Goal: Information Seeking & Learning: Learn about a topic

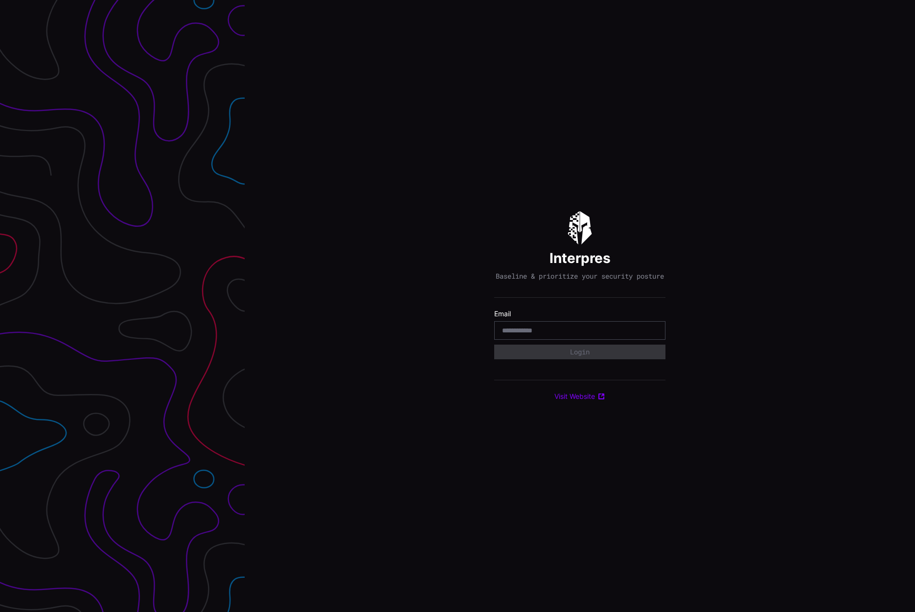
click at [622, 331] on input "email" at bounding box center [580, 330] width 156 height 9
click at [552, 335] on input "email" at bounding box center [580, 330] width 156 height 9
type input "**********"
click at [565, 358] on button "Login" at bounding box center [579, 352] width 171 height 15
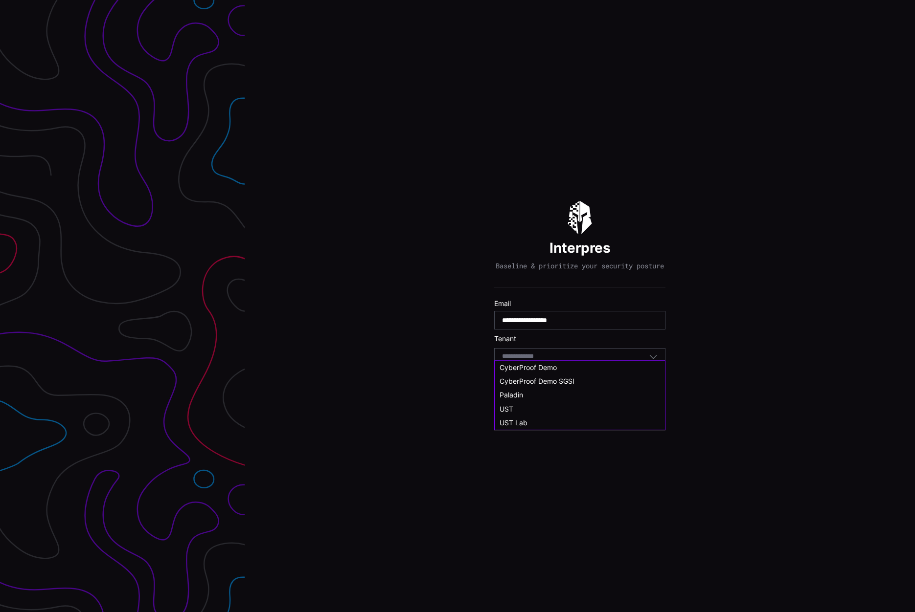
drag, startPoint x: 550, startPoint y: 361, endPoint x: 630, endPoint y: 359, distance: 79.8
click at [551, 361] on input at bounding box center [527, 357] width 50 height 8
click at [604, 433] on div "UST Lab" at bounding box center [579, 432] width 160 height 9
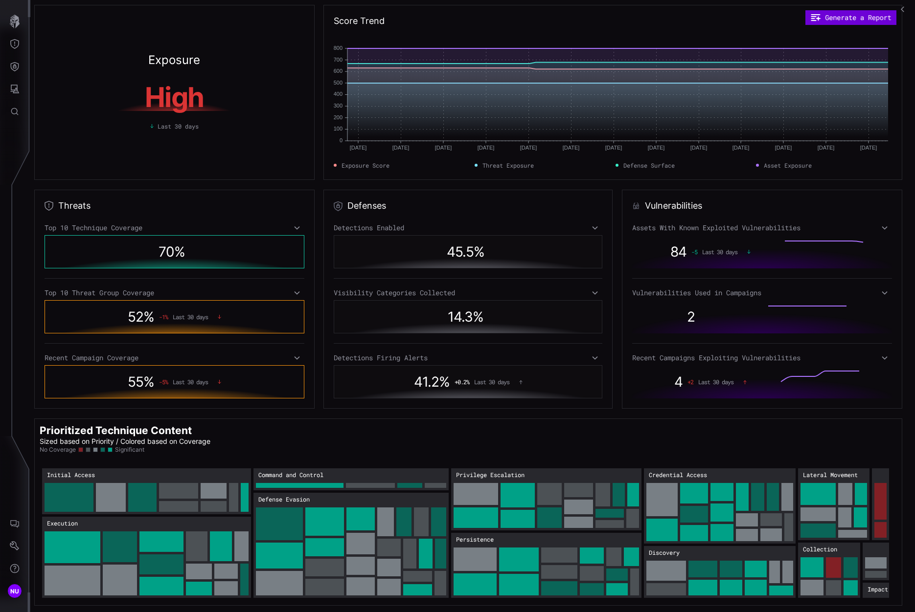
click at [838, 14] on button "Generate a Report" at bounding box center [850, 17] width 91 height 15
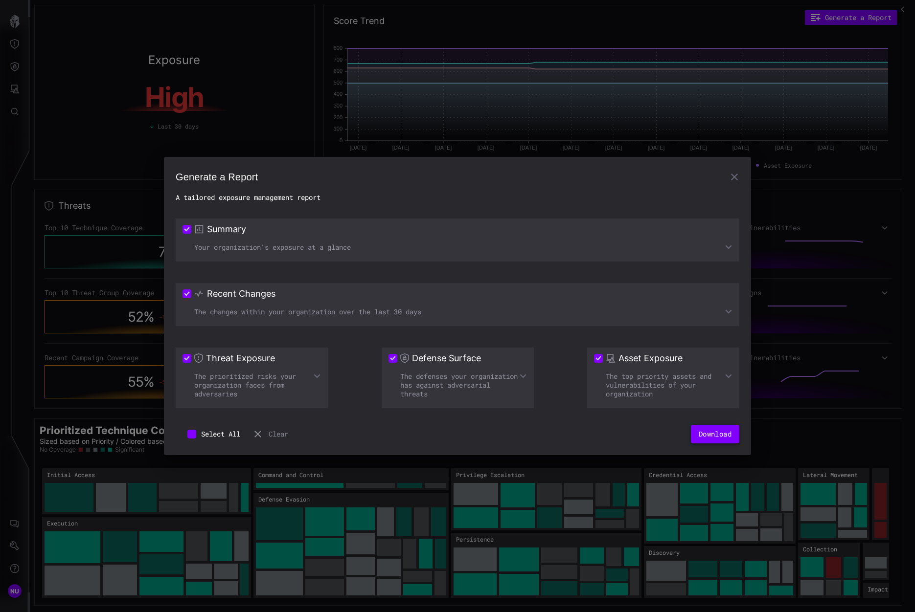
click at [708, 433] on button "Download" at bounding box center [715, 434] width 48 height 19
click at [709, 433] on button "Download" at bounding box center [715, 434] width 48 height 19
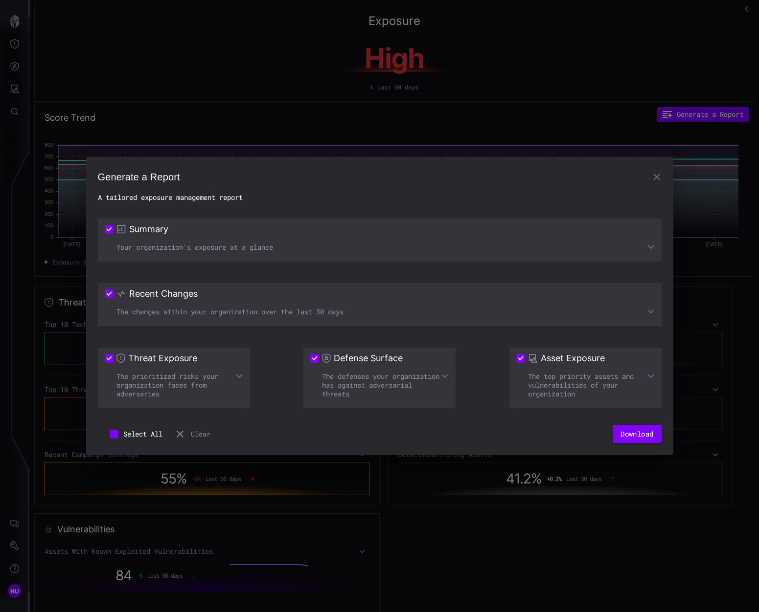
click at [635, 62] on div "Generate a Report A tailored exposure management report Summary Your organizati…" at bounding box center [379, 306] width 759 height 612
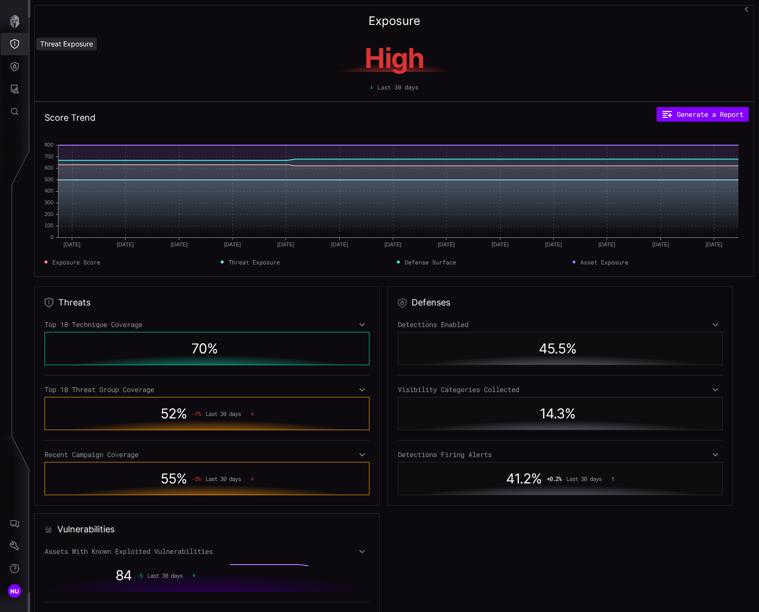
click at [18, 45] on icon "Threat Exposure" at bounding box center [15, 44] width 10 height 10
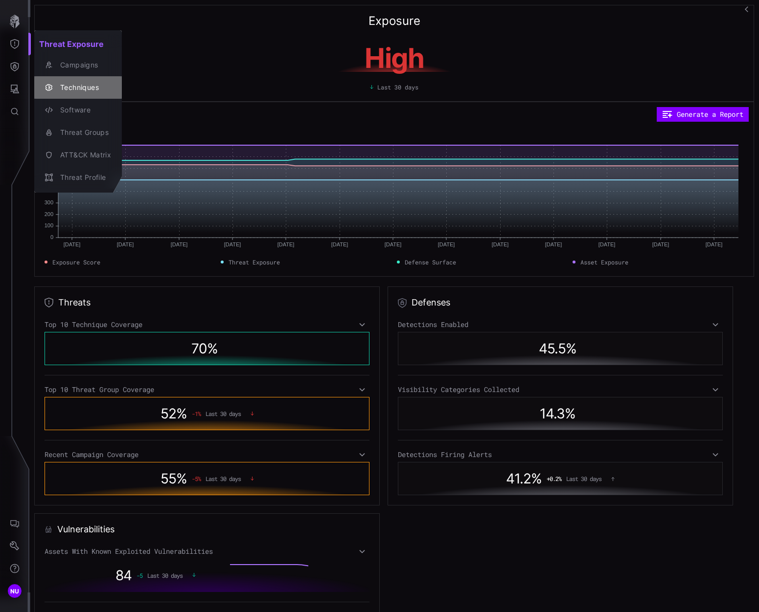
click at [72, 87] on div "Techniques" at bounding box center [83, 88] width 56 height 12
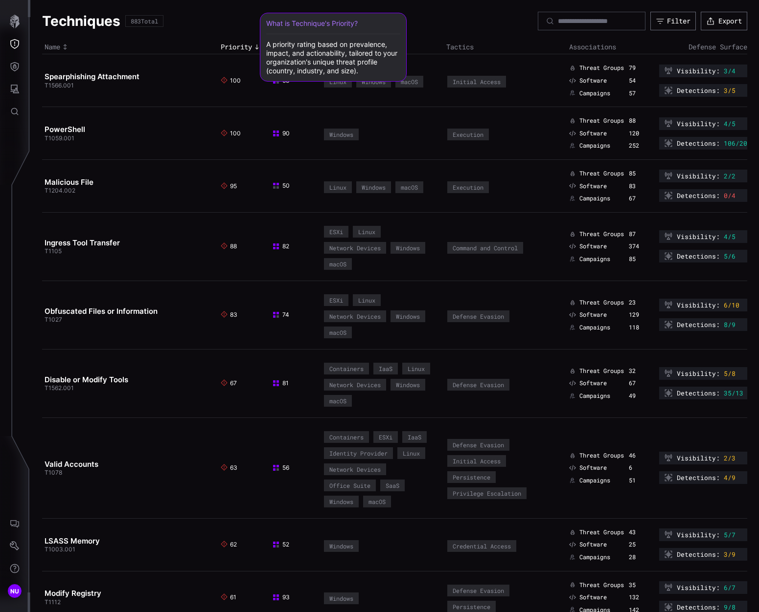
click at [292, 50] on div "What is Technique's Priority? A priority rating based on prevalence, impact, an…" at bounding box center [333, 47] width 134 height 56
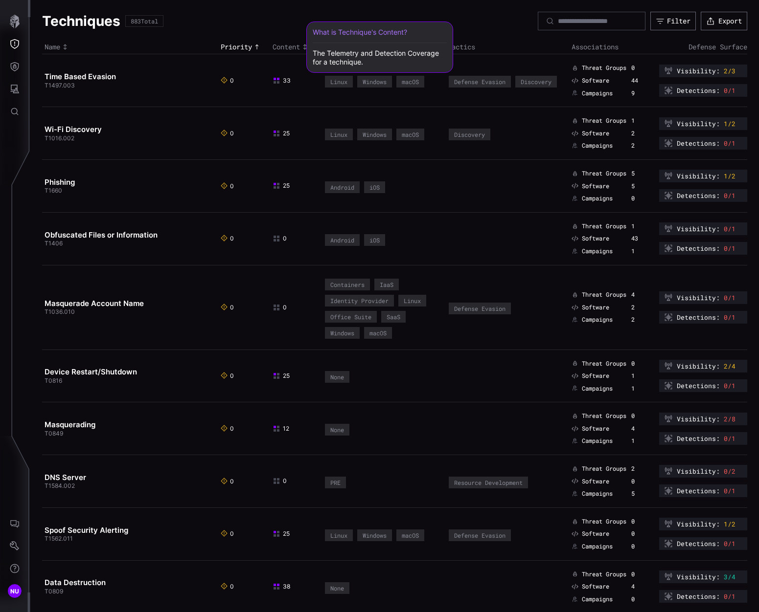
click at [292, 45] on span "Content" at bounding box center [285, 47] width 27 height 9
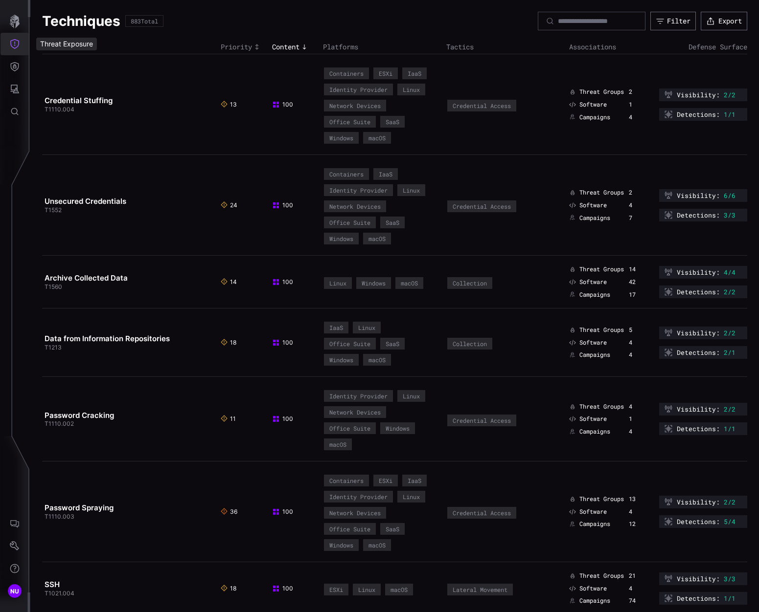
click at [10, 45] on icon "Threat Exposure" at bounding box center [15, 44] width 10 height 10
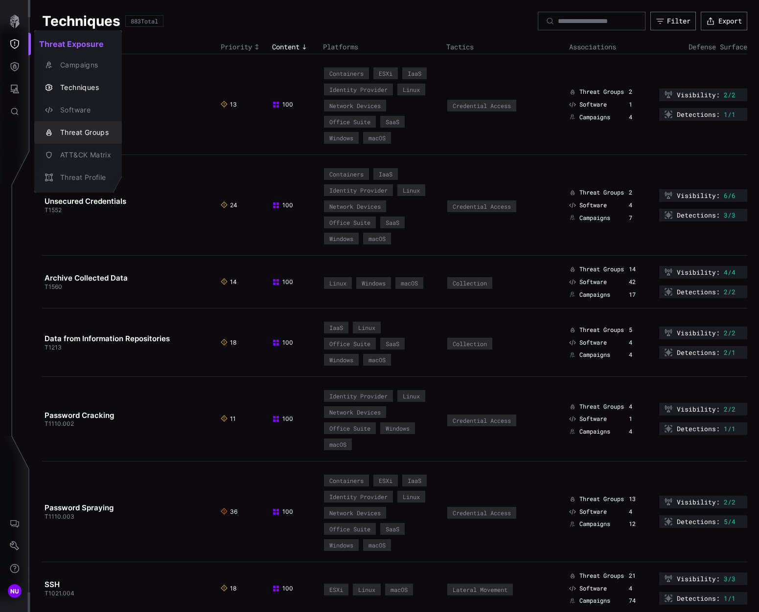
click at [66, 131] on div "Threat Groups" at bounding box center [83, 133] width 56 height 12
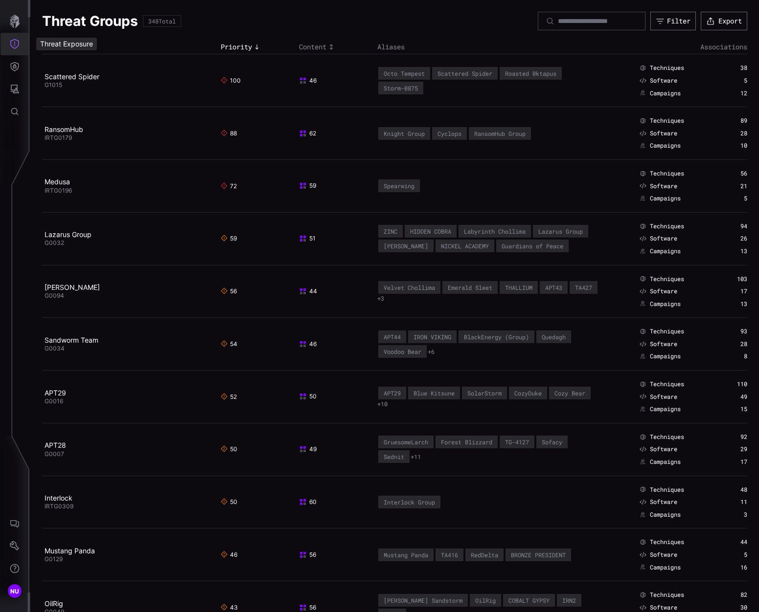
click at [12, 43] on icon "Threat Exposure" at bounding box center [15, 44] width 10 height 10
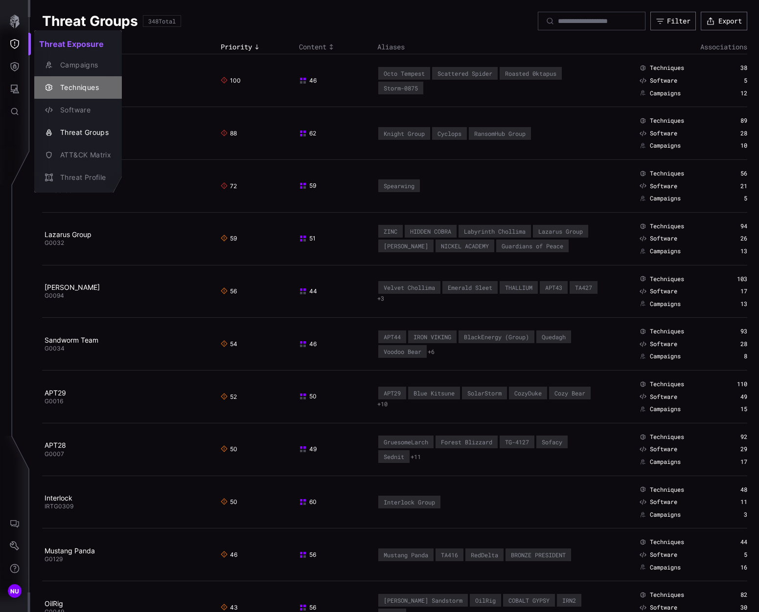
click at [77, 91] on div "Techniques" at bounding box center [83, 88] width 56 height 12
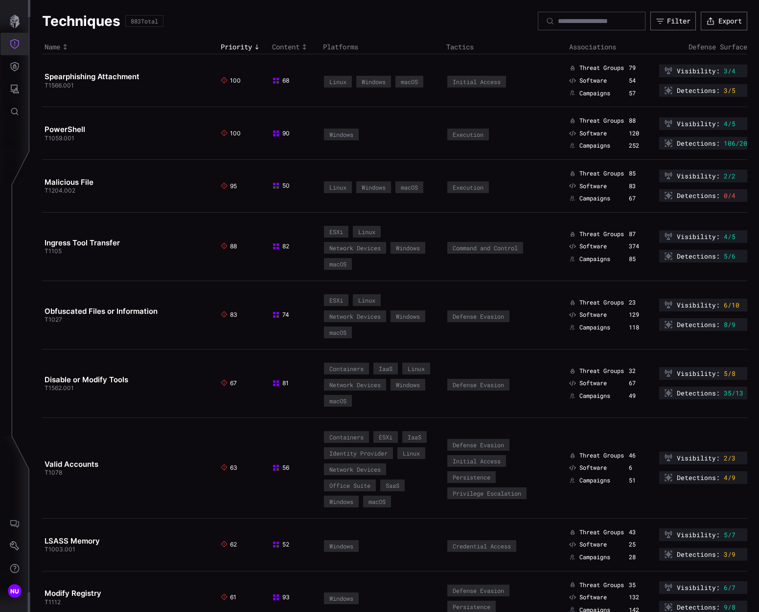
click at [12, 46] on icon "Threat Exposure" at bounding box center [14, 44] width 9 height 10
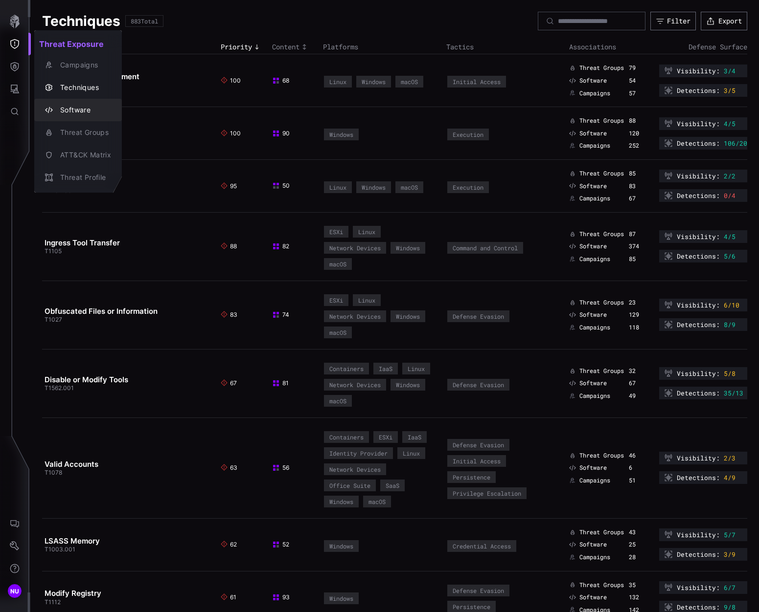
click at [89, 111] on div "Software" at bounding box center [83, 110] width 56 height 12
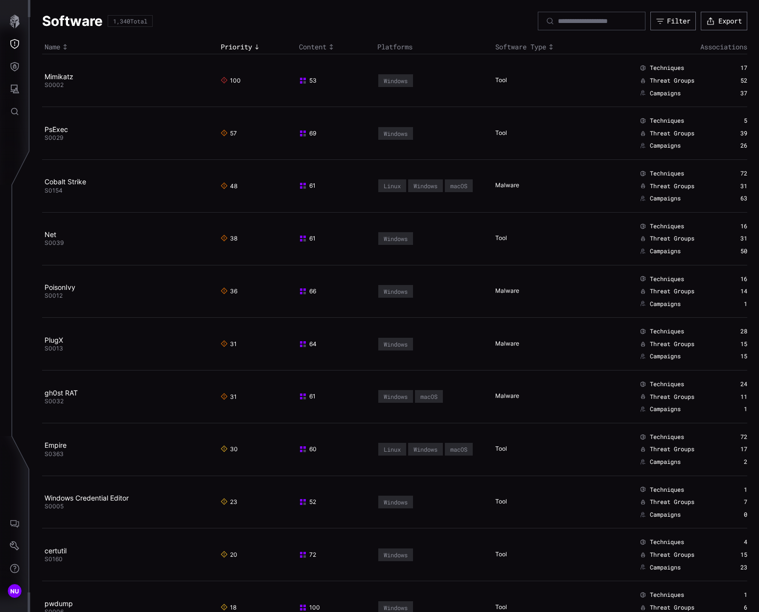
click at [393, 45] on th "Platforms" at bounding box center [433, 47] width 117 height 14
click at [18, 21] on icon "button" at bounding box center [15, 22] width 10 height 14
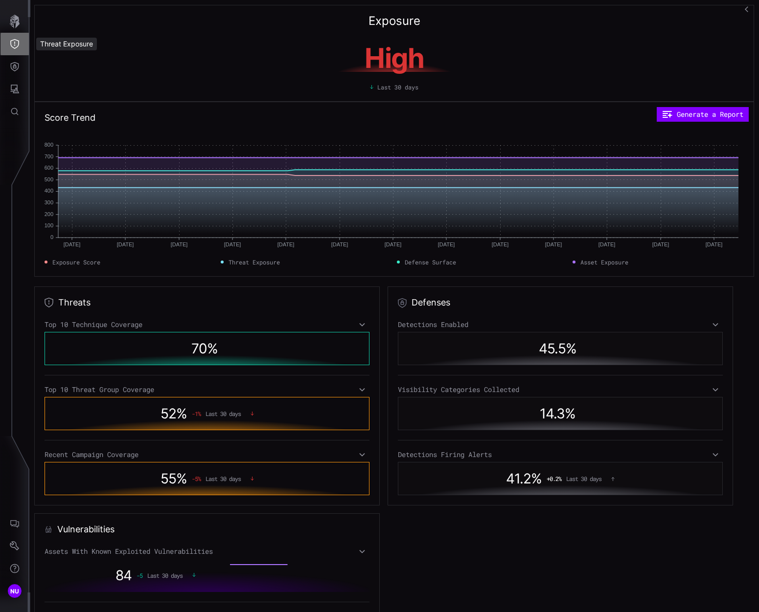
click at [13, 45] on icon "Threat Exposure" at bounding box center [15, 44] width 10 height 10
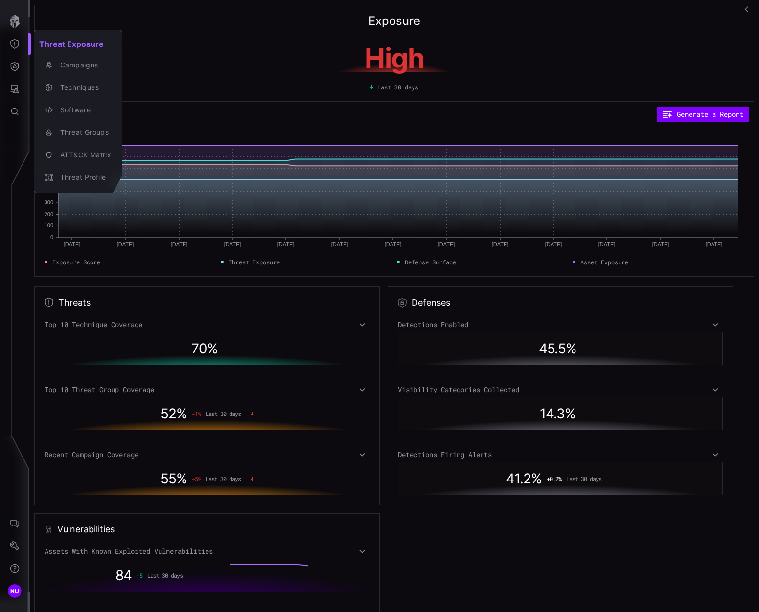
click at [9, 69] on div at bounding box center [379, 306] width 759 height 612
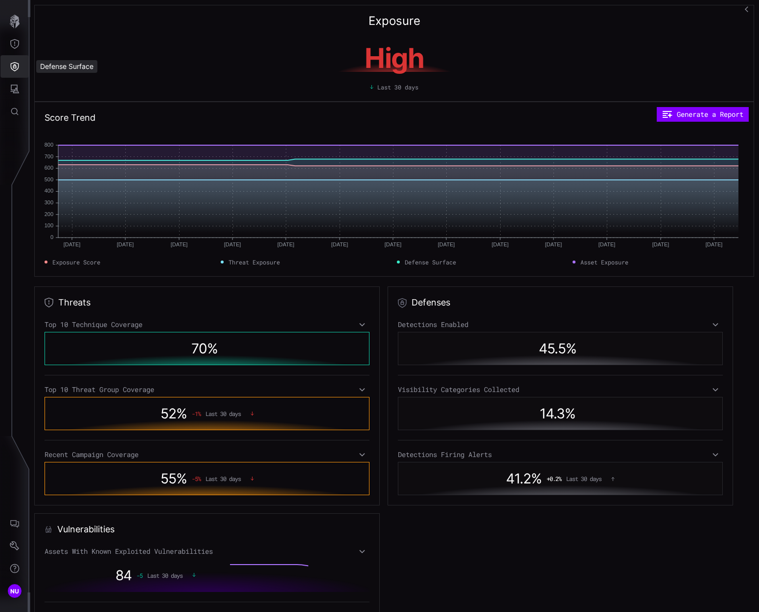
click at [16, 69] on icon "Defense Surface" at bounding box center [15, 67] width 10 height 10
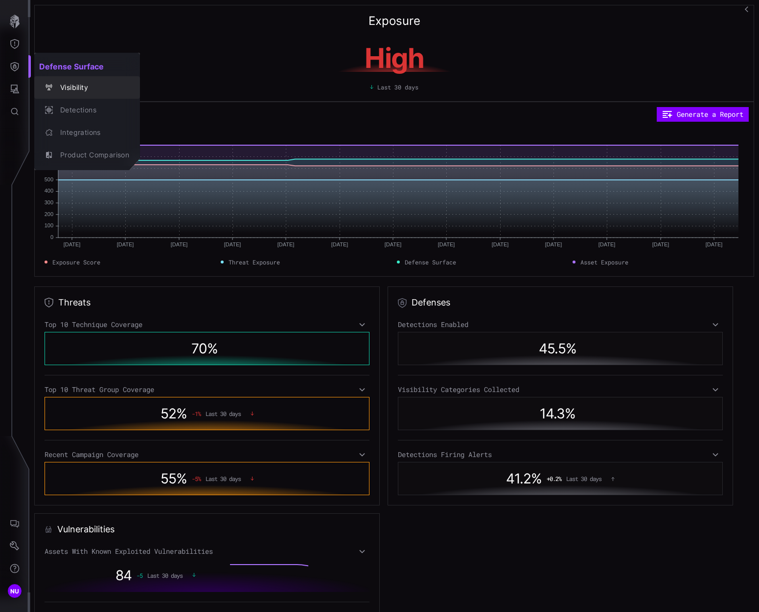
click at [95, 86] on div "Visibility" at bounding box center [92, 88] width 74 height 12
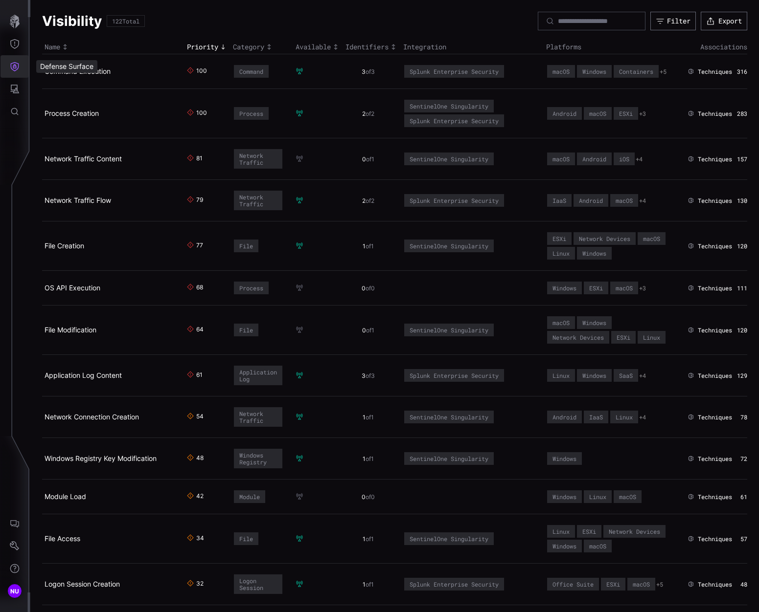
click at [21, 64] on button "Defense Surface" at bounding box center [14, 66] width 28 height 23
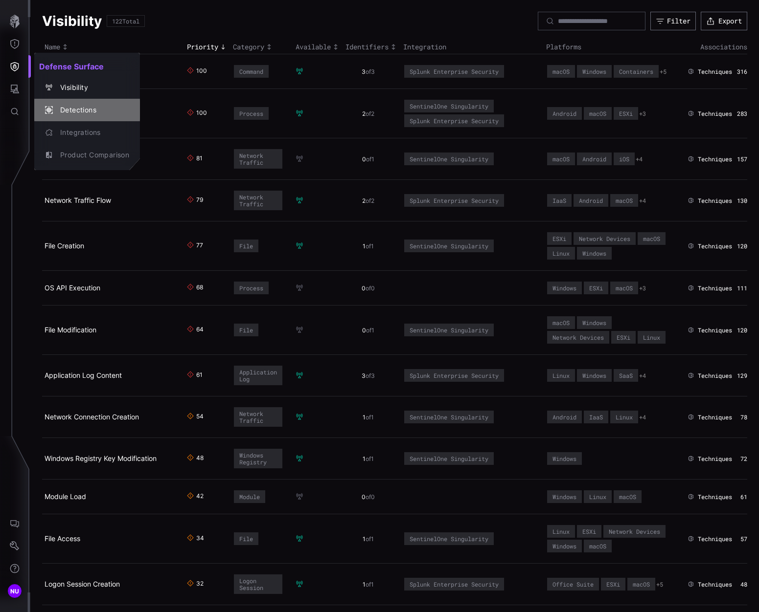
click at [90, 107] on div "Detections" at bounding box center [92, 110] width 74 height 12
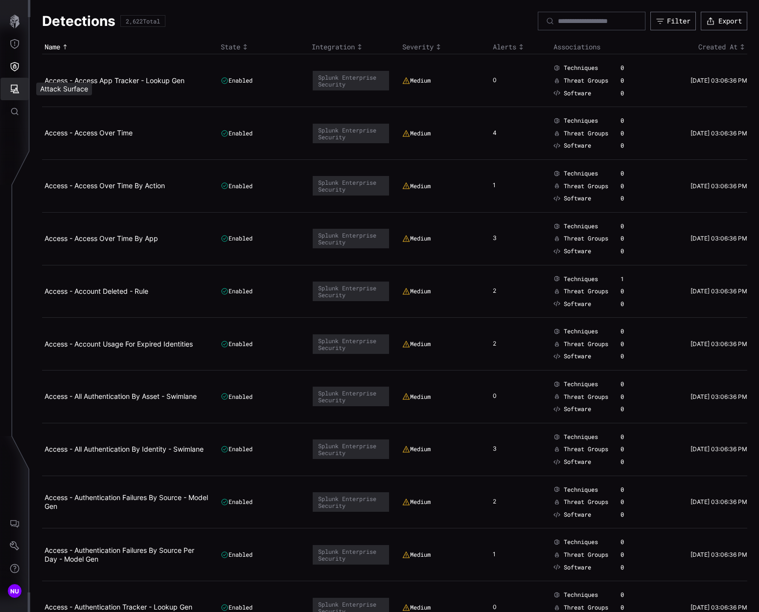
click at [13, 91] on icon "Attack Surface" at bounding box center [15, 89] width 9 height 9
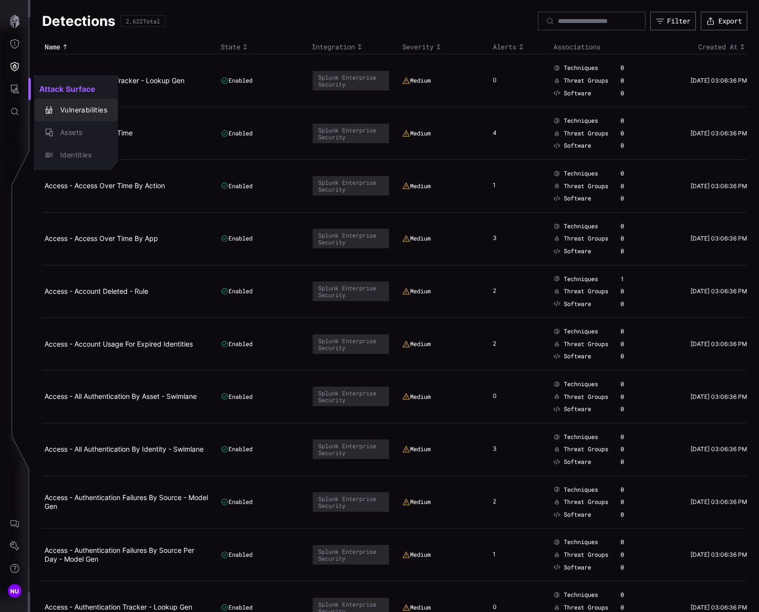
click at [55, 113] on div "Vulnerabilities" at bounding box center [81, 110] width 52 height 12
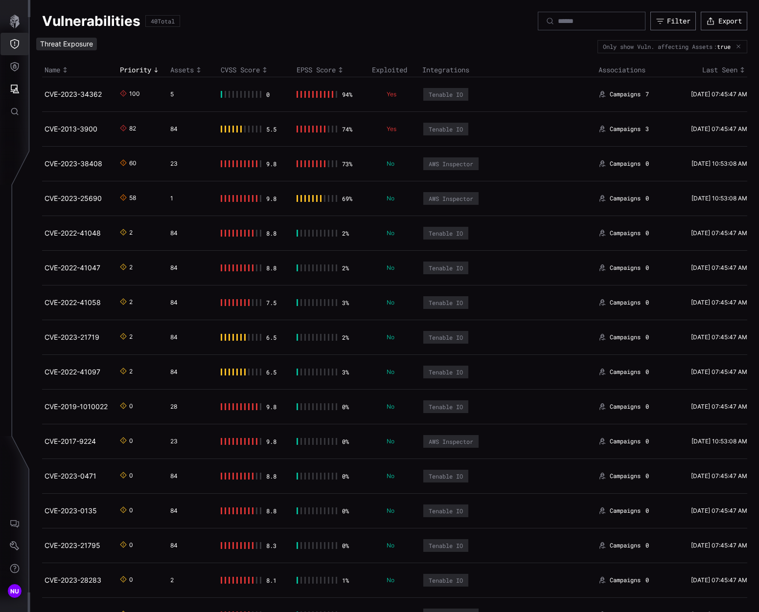
click at [14, 41] on icon "Threat Exposure" at bounding box center [15, 44] width 10 height 10
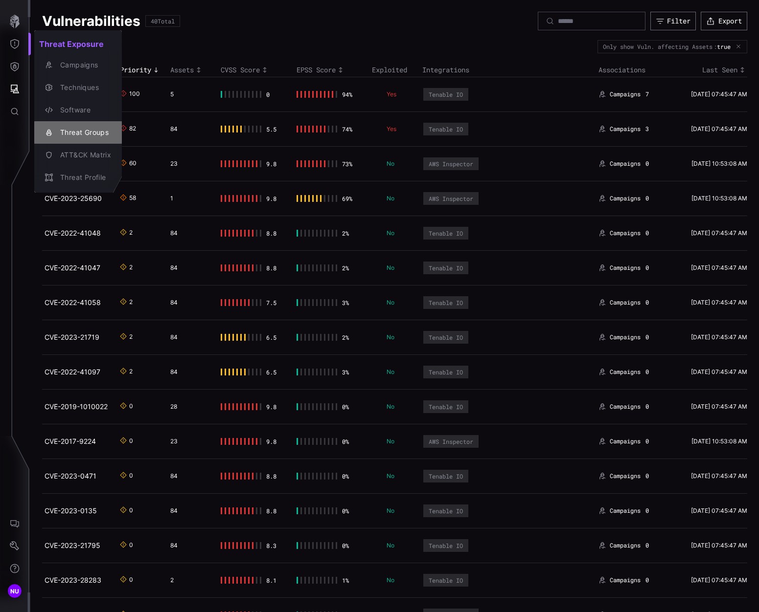
click at [77, 130] on div "Threat Groups" at bounding box center [83, 133] width 56 height 12
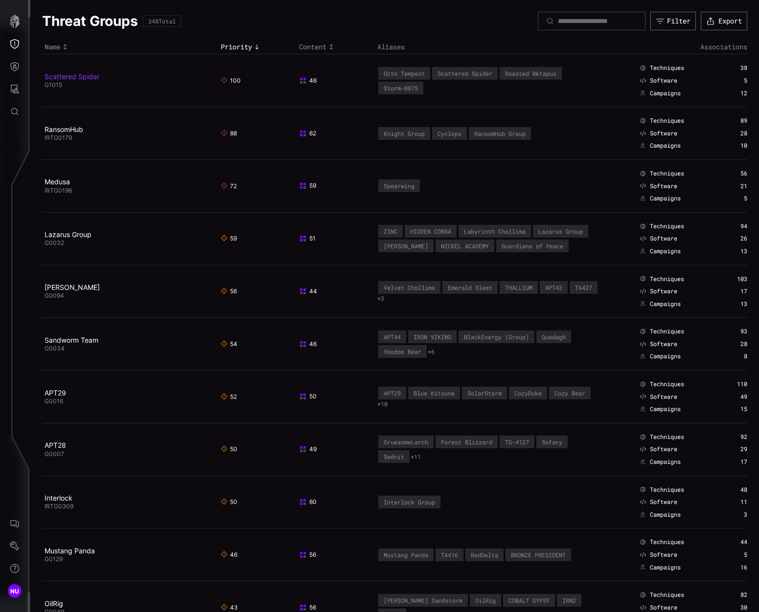
click at [87, 77] on link "Scattered Spider" at bounding box center [72, 76] width 55 height 8
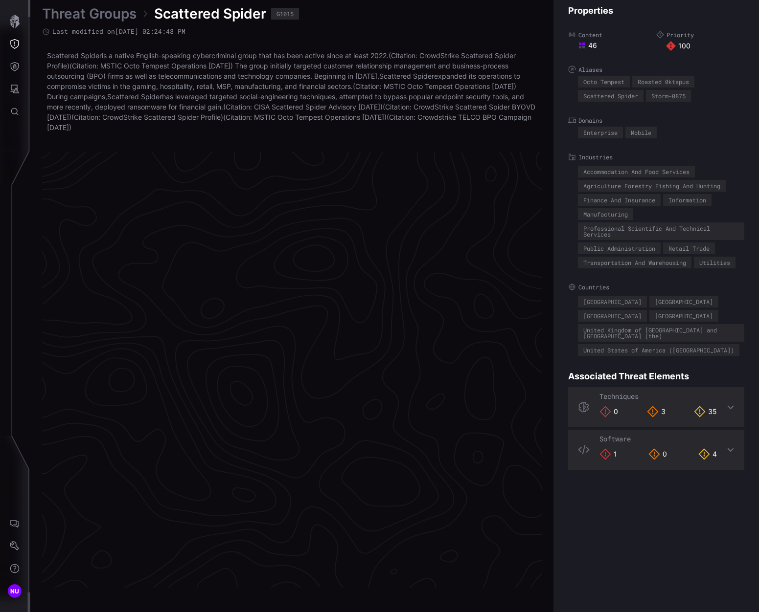
scroll to position [1987, 488]
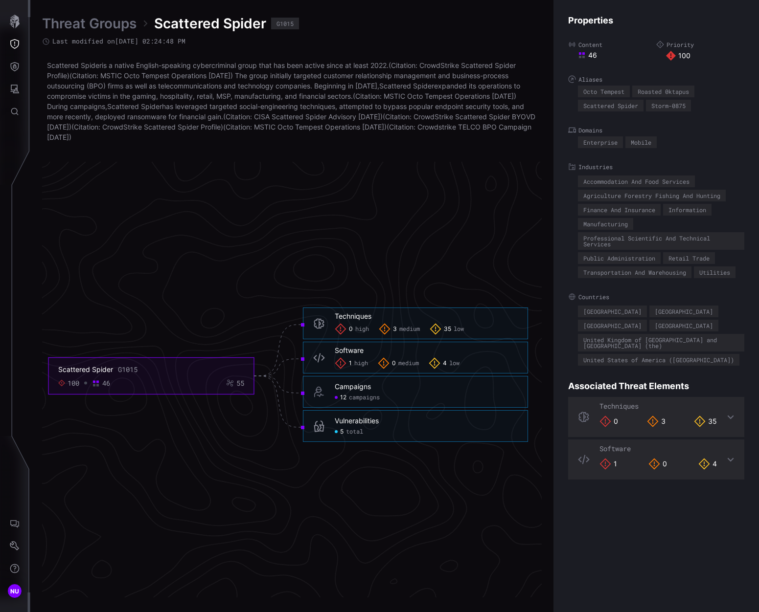
click at [591, 55] on div "46" at bounding box center [617, 55] width 78 height 9
click at [398, 327] on div "3 medium" at bounding box center [399, 329] width 41 height 12
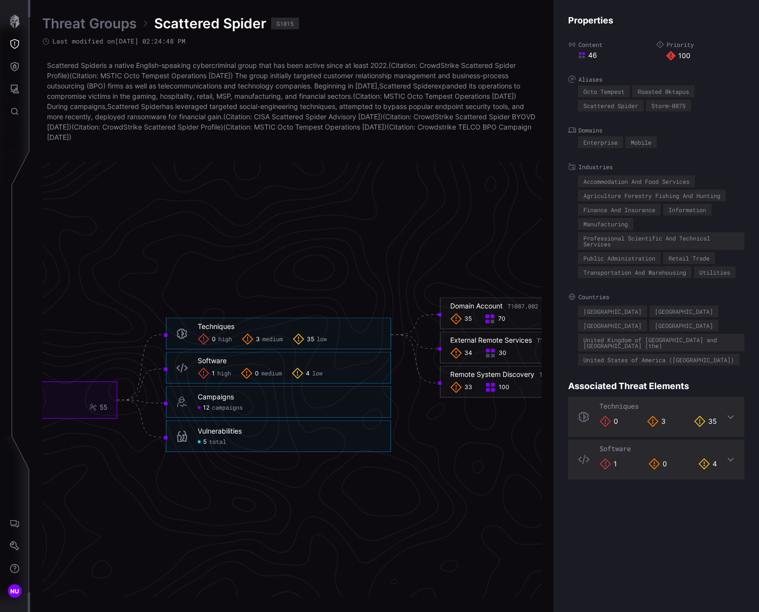
click at [220, 337] on span "high" at bounding box center [225, 340] width 14 height 8
click at [225, 373] on span "high" at bounding box center [224, 374] width 14 height 8
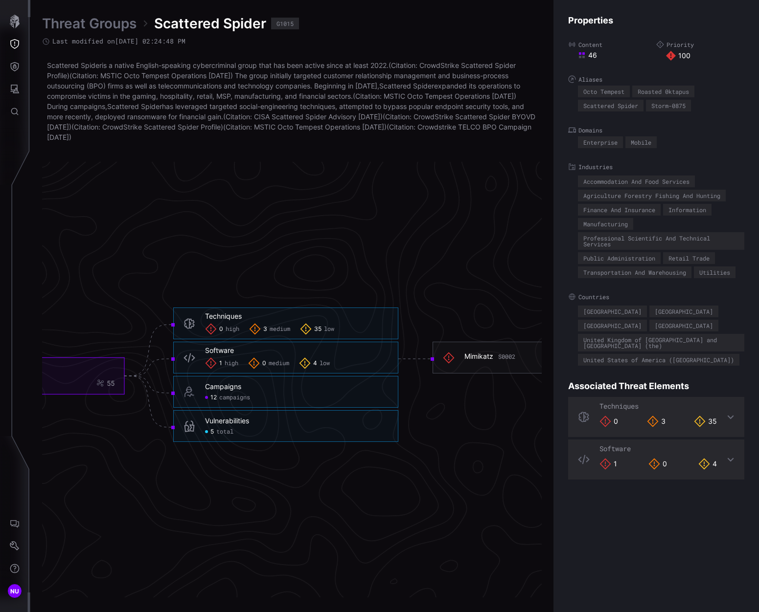
click at [113, 26] on link "Threat Groups" at bounding box center [89, 24] width 94 height 18
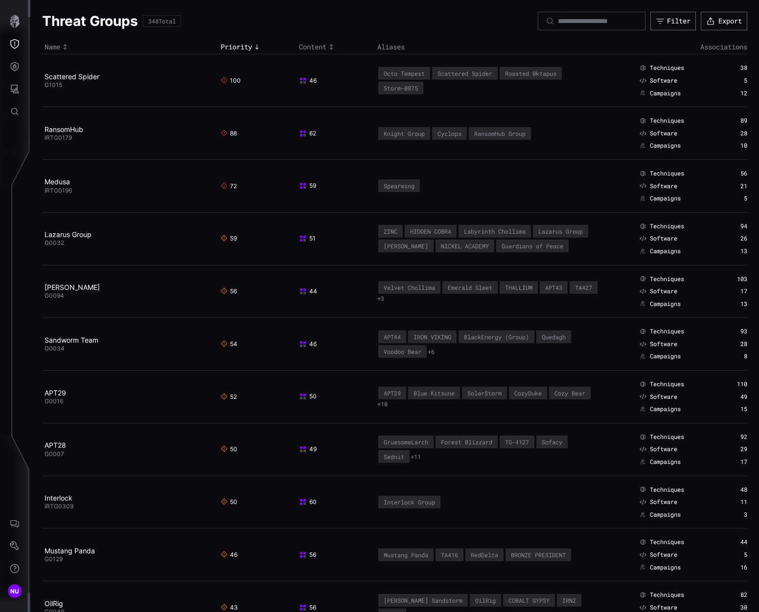
click at [403, 75] on div "Octo Tempest" at bounding box center [404, 73] width 41 height 7
click at [15, 44] on icon "Threat Exposure" at bounding box center [15, 44] width 10 height 10
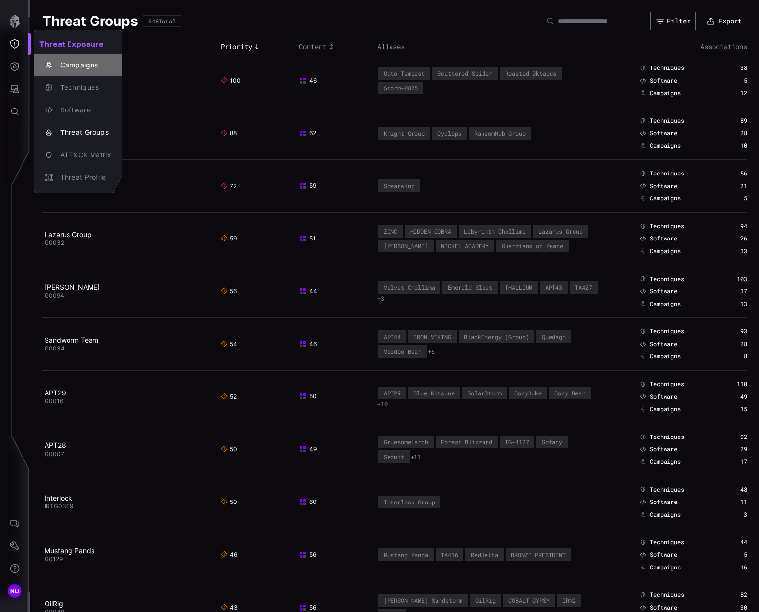
click at [55, 62] on div "Campaigns" at bounding box center [83, 65] width 56 height 12
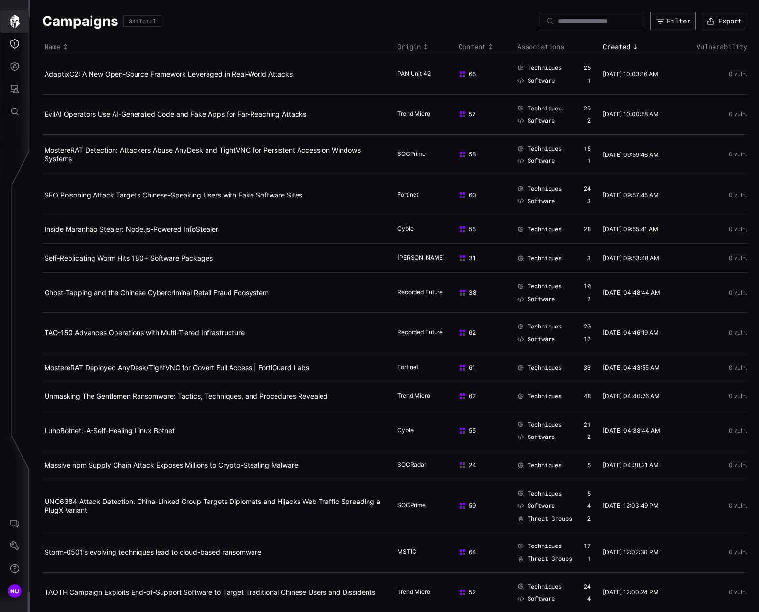
click at [18, 18] on icon "button" at bounding box center [15, 22] width 10 height 14
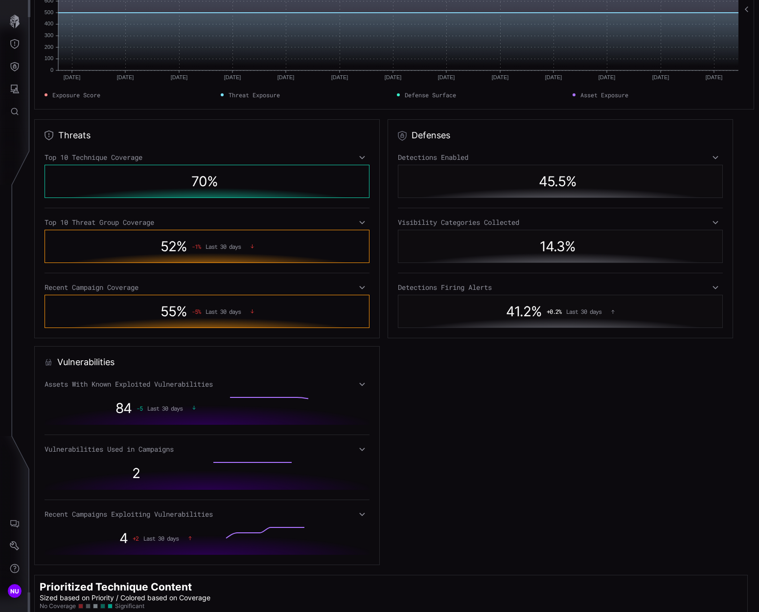
scroll to position [168, 0]
click at [361, 517] on icon at bounding box center [362, 514] width 7 height 8
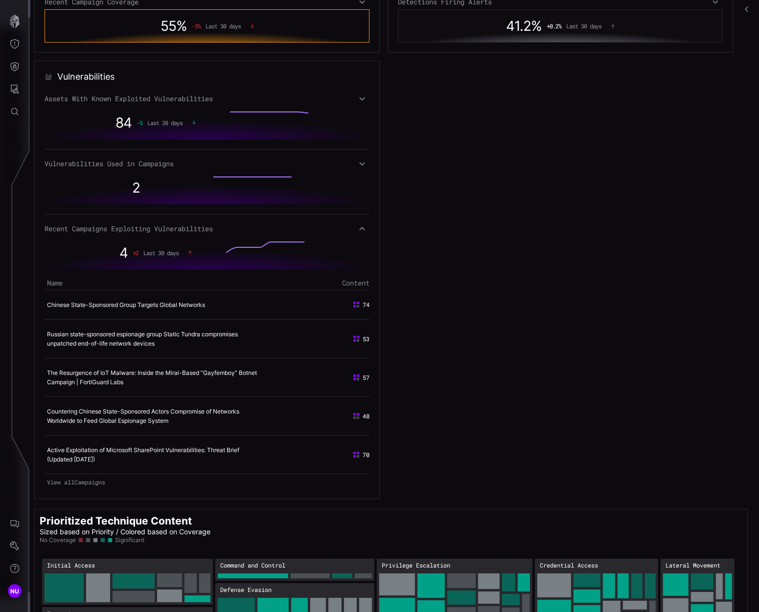
scroll to position [465, 0]
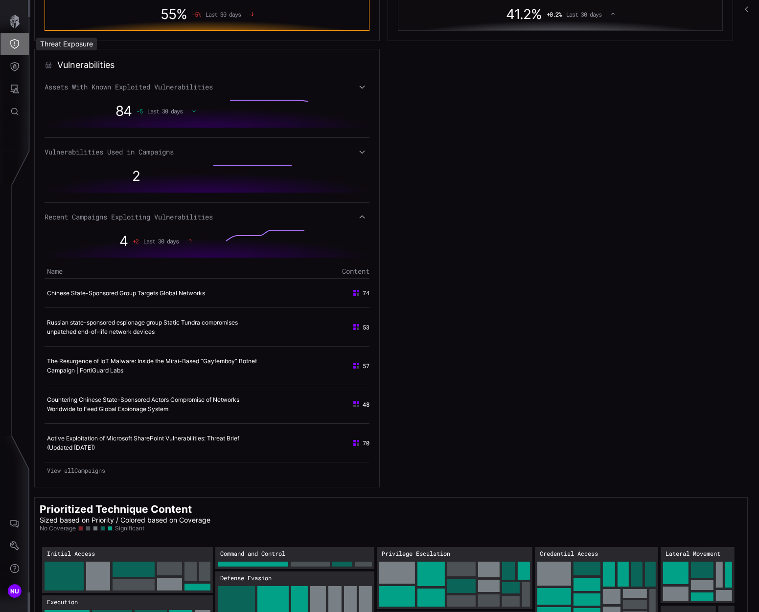
click at [12, 40] on icon "Threat Exposure" at bounding box center [15, 44] width 10 height 10
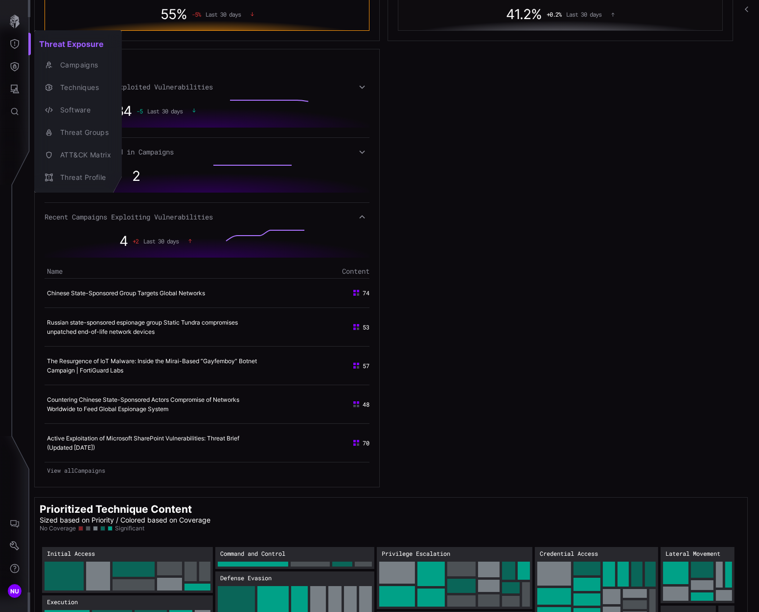
click at [452, 296] on div at bounding box center [379, 306] width 759 height 612
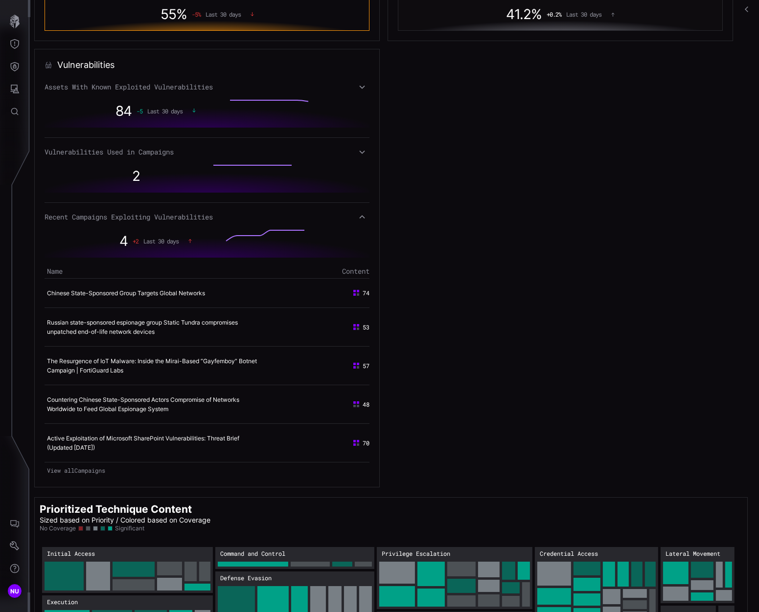
click at [350, 155] on div "Vulnerabilities Used in Campaigns" at bounding box center [207, 152] width 325 height 9
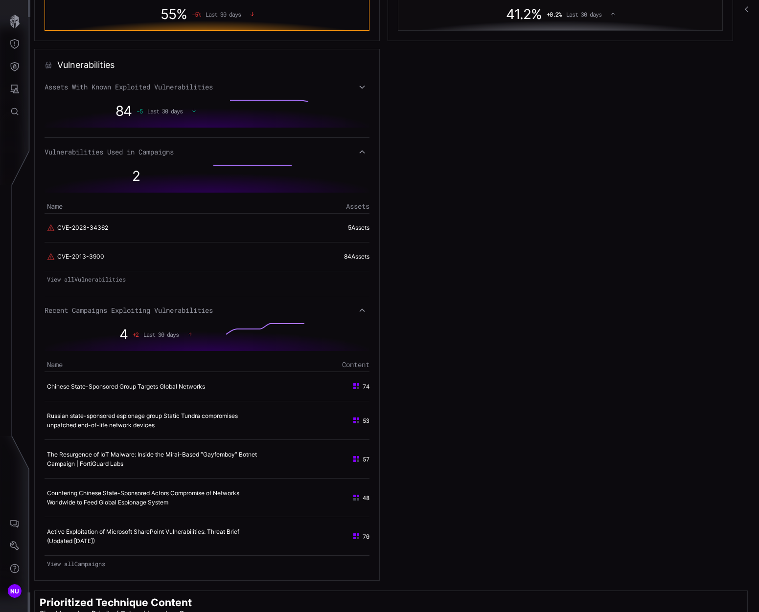
click at [359, 90] on icon at bounding box center [362, 87] width 7 height 8
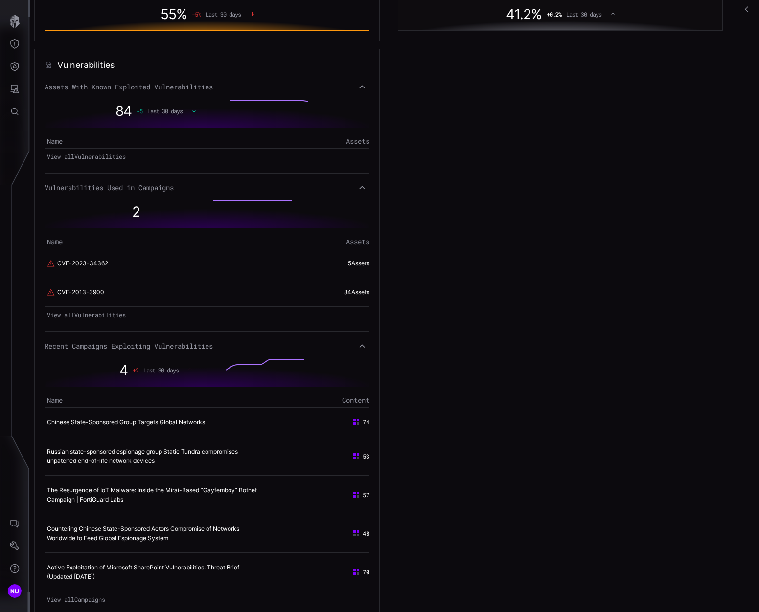
scroll to position [496, 0]
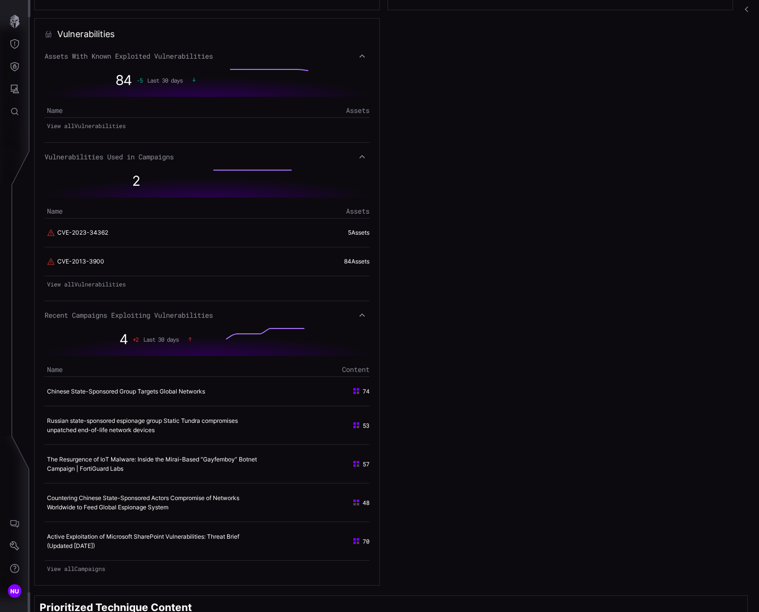
click at [105, 570] on link "View all Campaigns" at bounding box center [207, 569] width 325 height 14
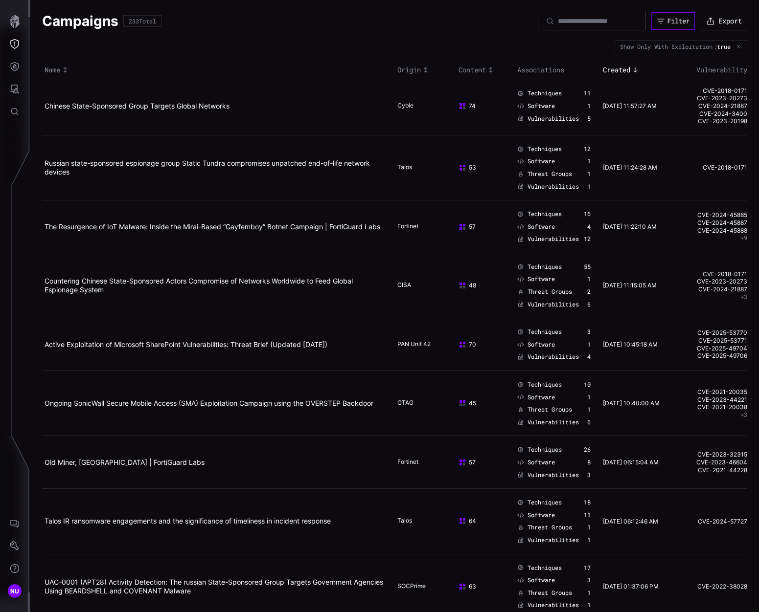
click at [678, 24] on div "Filter" at bounding box center [678, 21] width 23 height 8
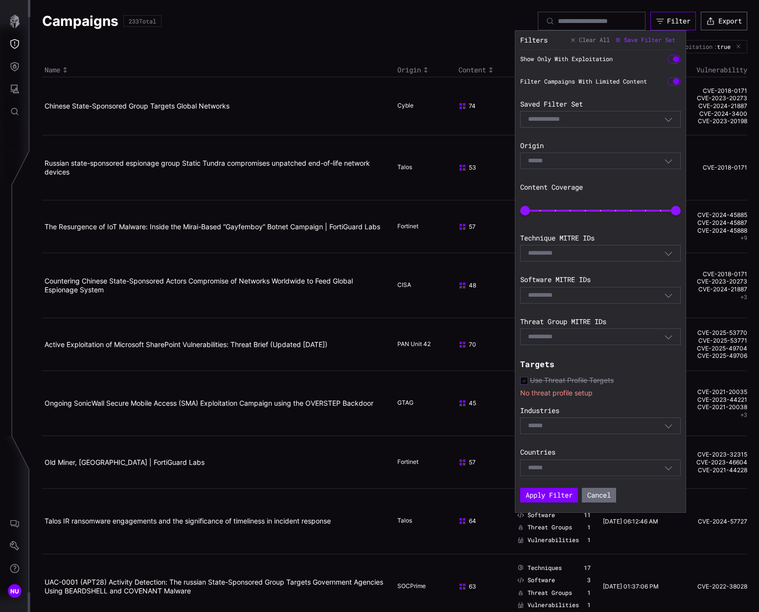
click at [678, 24] on div "Filter" at bounding box center [678, 21] width 23 height 9
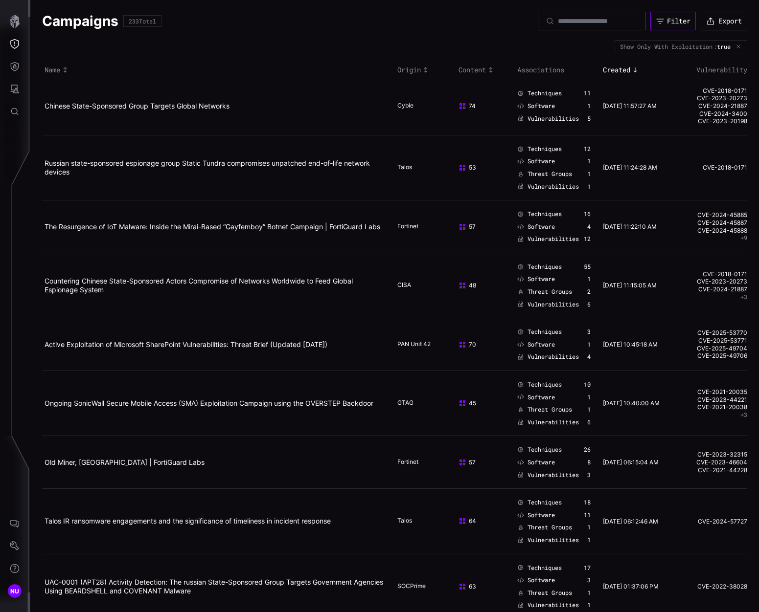
click at [677, 23] on div "Filter" at bounding box center [678, 21] width 23 height 9
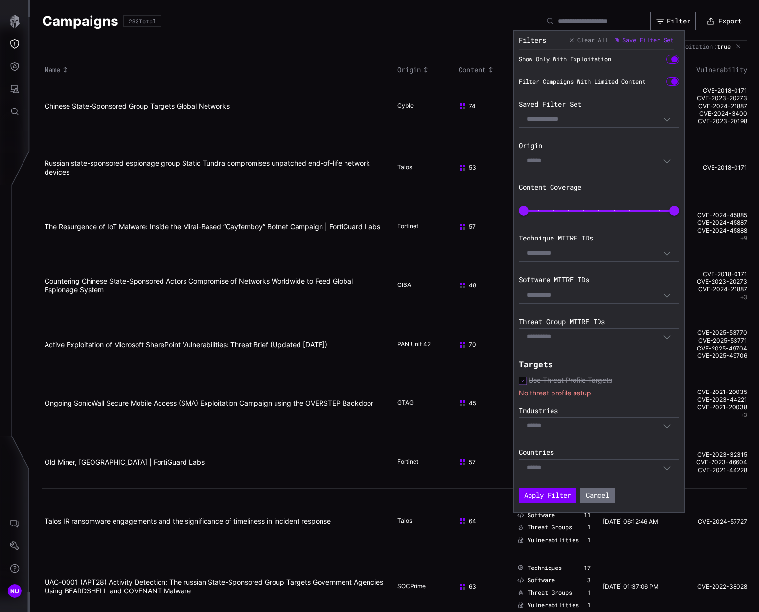
click at [671, 78] on div at bounding box center [674, 81] width 6 height 6
click at [667, 78] on div at bounding box center [673, 81] width 14 height 9
click at [671, 78] on div at bounding box center [674, 81] width 6 height 6
click at [559, 492] on button "Apply Filter" at bounding box center [547, 496] width 54 height 14
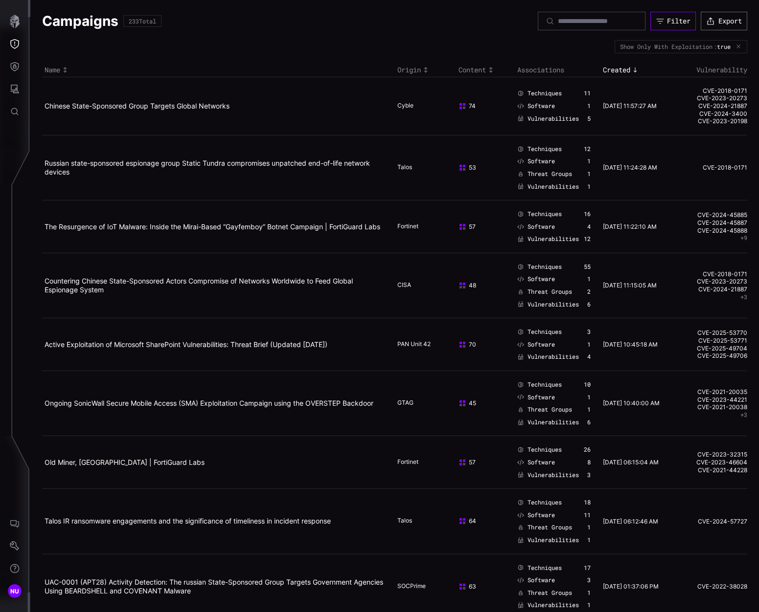
click at [679, 19] on div "Filter" at bounding box center [678, 21] width 23 height 9
click at [17, 18] on icon "button" at bounding box center [15, 22] width 10 height 14
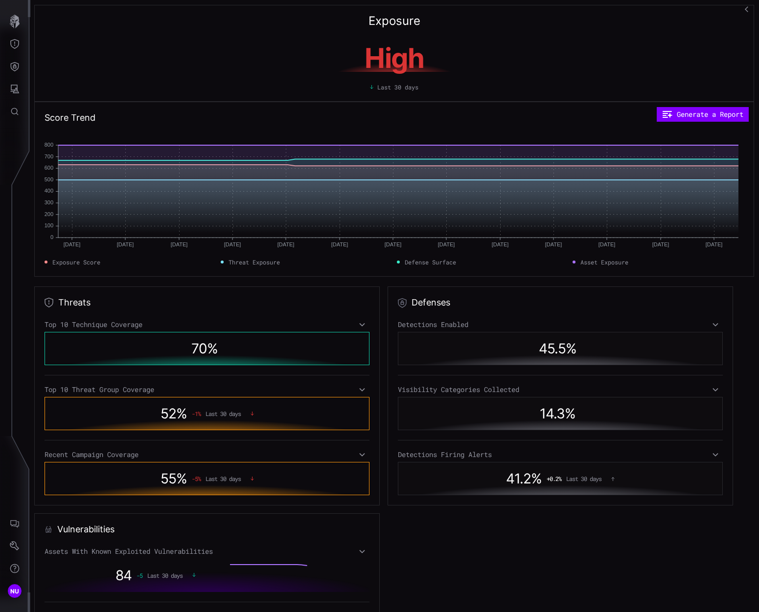
scroll to position [322, 0]
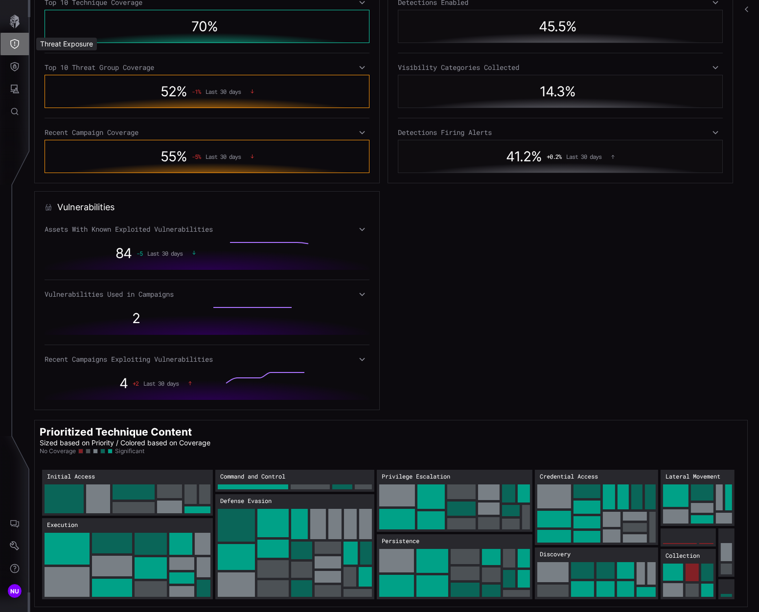
click at [10, 38] on button "Threat Exposure" at bounding box center [14, 44] width 28 height 23
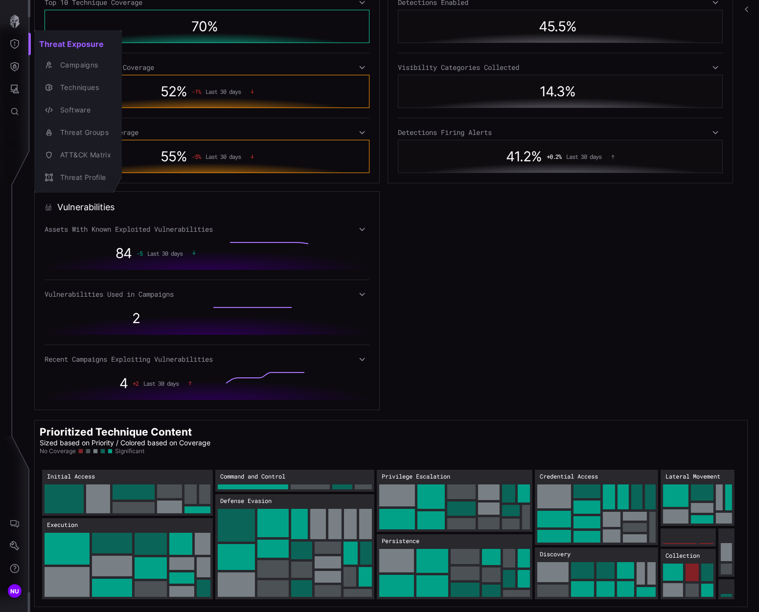
click at [17, 71] on div at bounding box center [379, 306] width 759 height 612
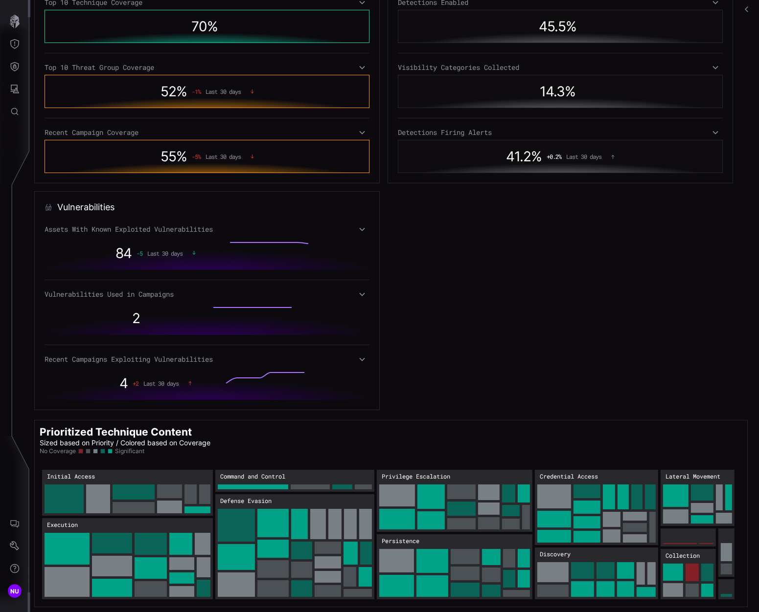
click at [12, 64] on div "Threat Exposure Campaigns Techniques Software Threat Groups ATT&CK Matrix Threa…" at bounding box center [380, 306] width 755 height 612
click at [12, 64] on icon "Defense Surface" at bounding box center [15, 67] width 10 height 10
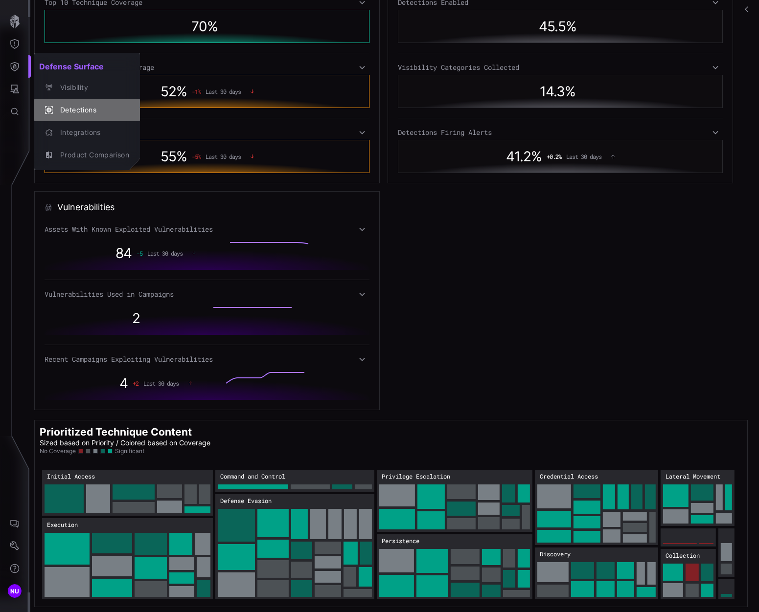
click at [61, 105] on div "Detections" at bounding box center [92, 110] width 74 height 12
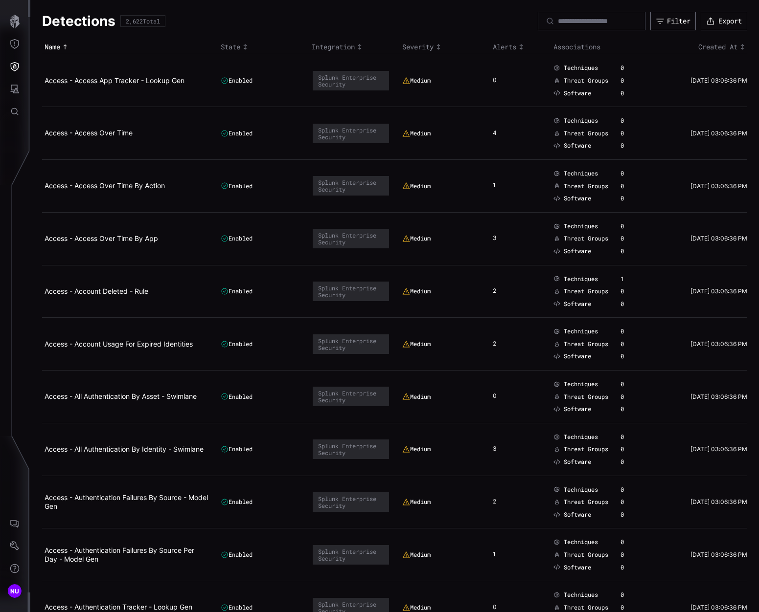
click at [225, 49] on div "State" at bounding box center [264, 47] width 86 height 9
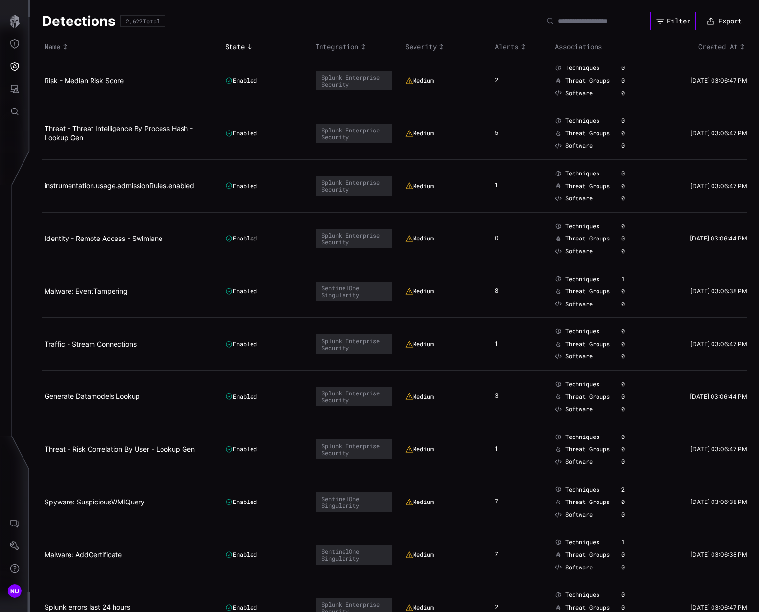
click at [656, 16] on button "Filter" at bounding box center [672, 21] width 45 height 19
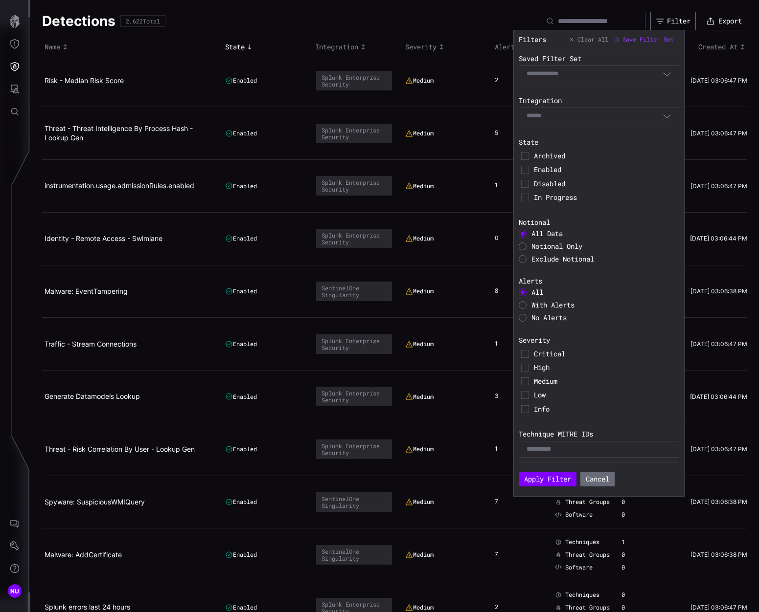
click at [550, 186] on span "Disabled" at bounding box center [605, 184] width 143 height 9
click at [543, 202] on div "In Progress" at bounding box center [599, 198] width 160 height 14
click at [544, 197] on span "In Progress" at bounding box center [605, 197] width 143 height 9
click at [545, 153] on span "Archived" at bounding box center [605, 156] width 143 height 9
click at [552, 473] on button "Apply Filter" at bounding box center [548, 479] width 58 height 15
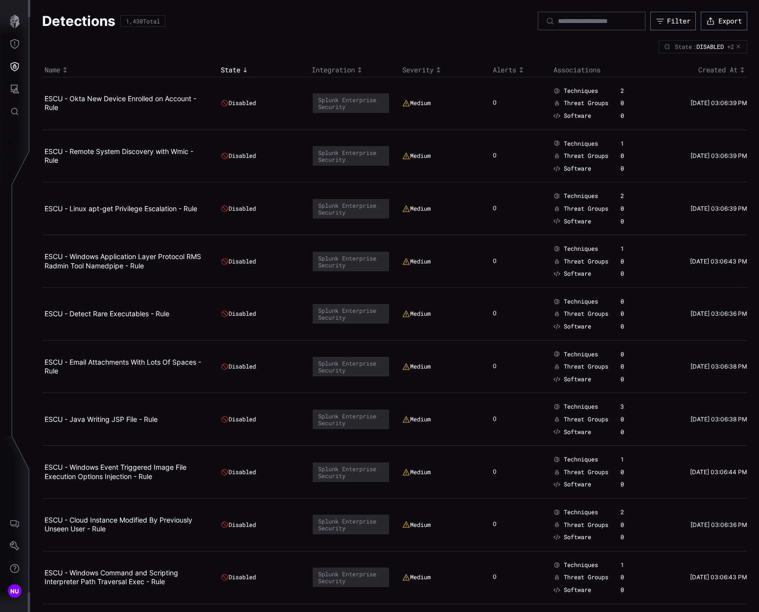
click at [510, 70] on div "Alerts" at bounding box center [521, 70] width 56 height 9
click at [18, 47] on icon "Threat Exposure" at bounding box center [15, 44] width 10 height 10
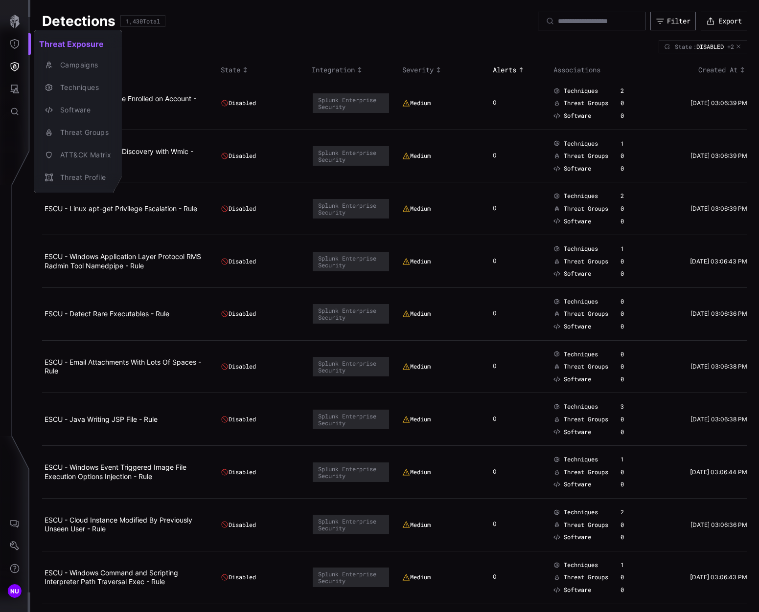
click at [15, 86] on div at bounding box center [379, 306] width 759 height 612
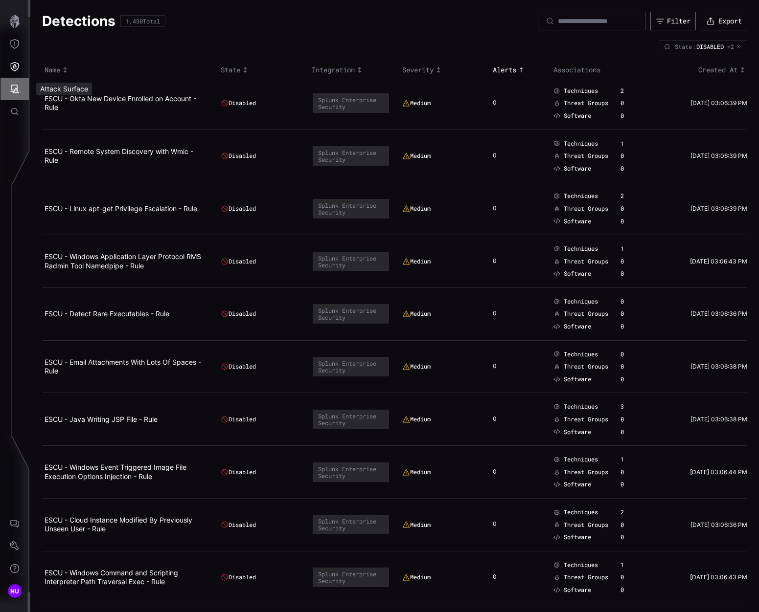
click at [12, 85] on icon "Attack Surface" at bounding box center [15, 89] width 9 height 9
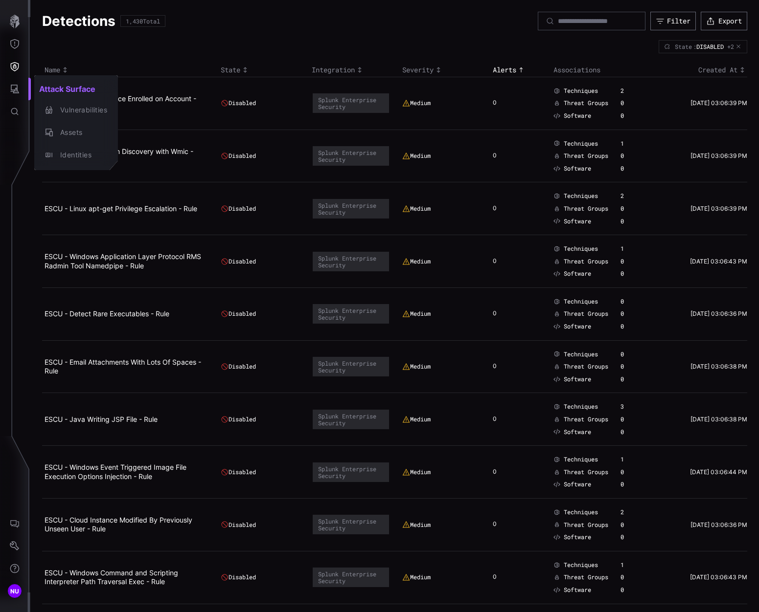
click at [11, 68] on div at bounding box center [379, 306] width 759 height 612
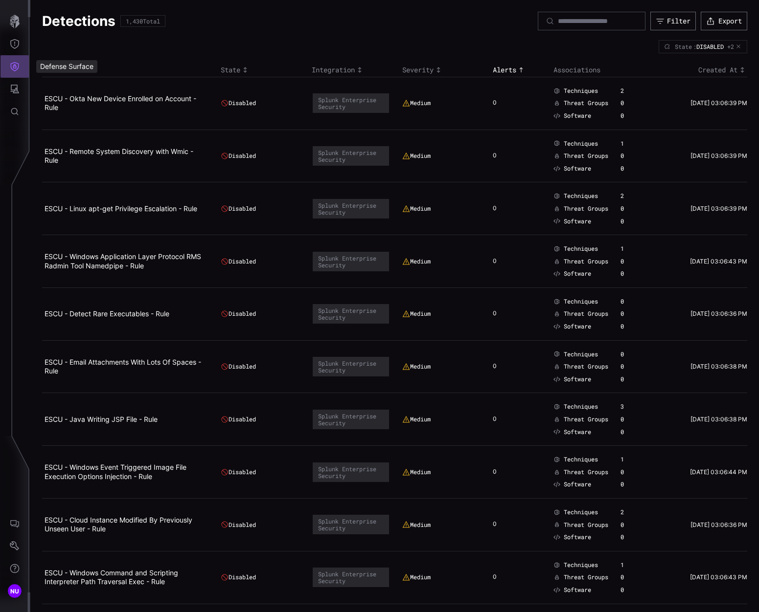
click at [13, 67] on icon "Defense Surface" at bounding box center [15, 67] width 10 height 10
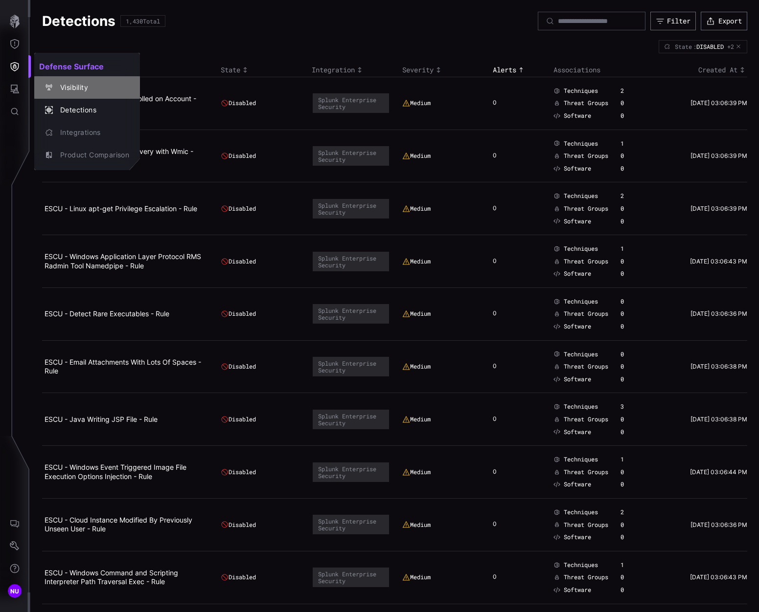
click at [80, 88] on div "Visibility" at bounding box center [92, 88] width 74 height 12
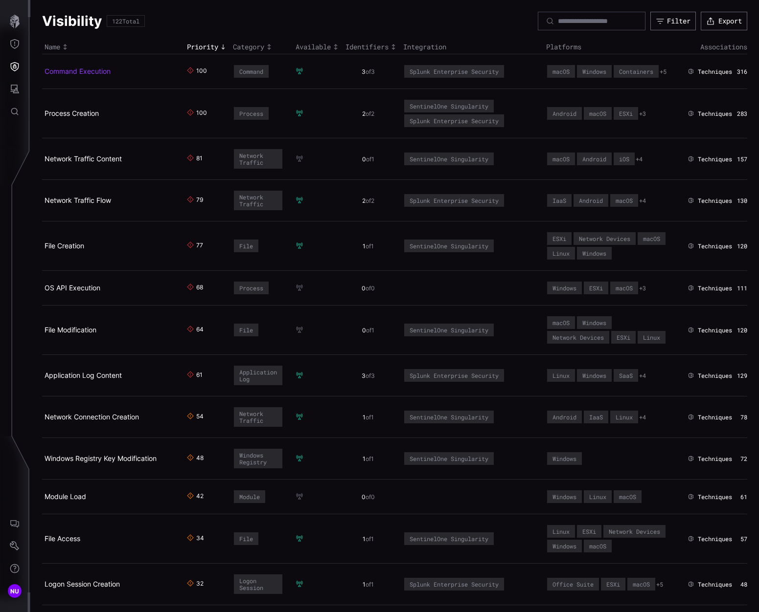
click at [80, 74] on link "Command Execution" at bounding box center [78, 71] width 66 height 8
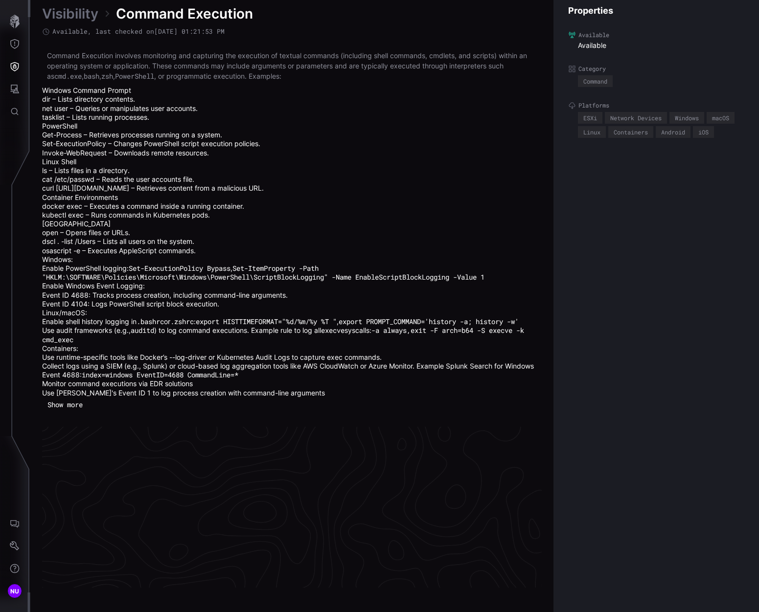
scroll to position [2129, 488]
